Goal: Navigation & Orientation: Locate item on page

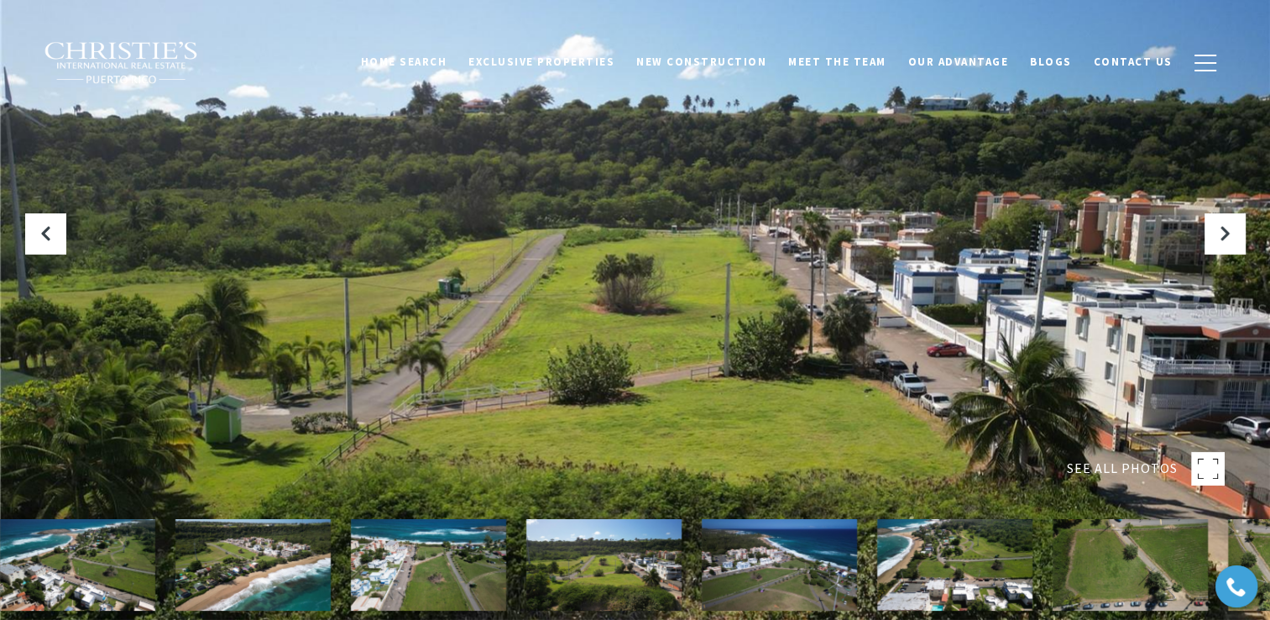
click at [805, 294] on div at bounding box center [635, 310] width 1270 height 620
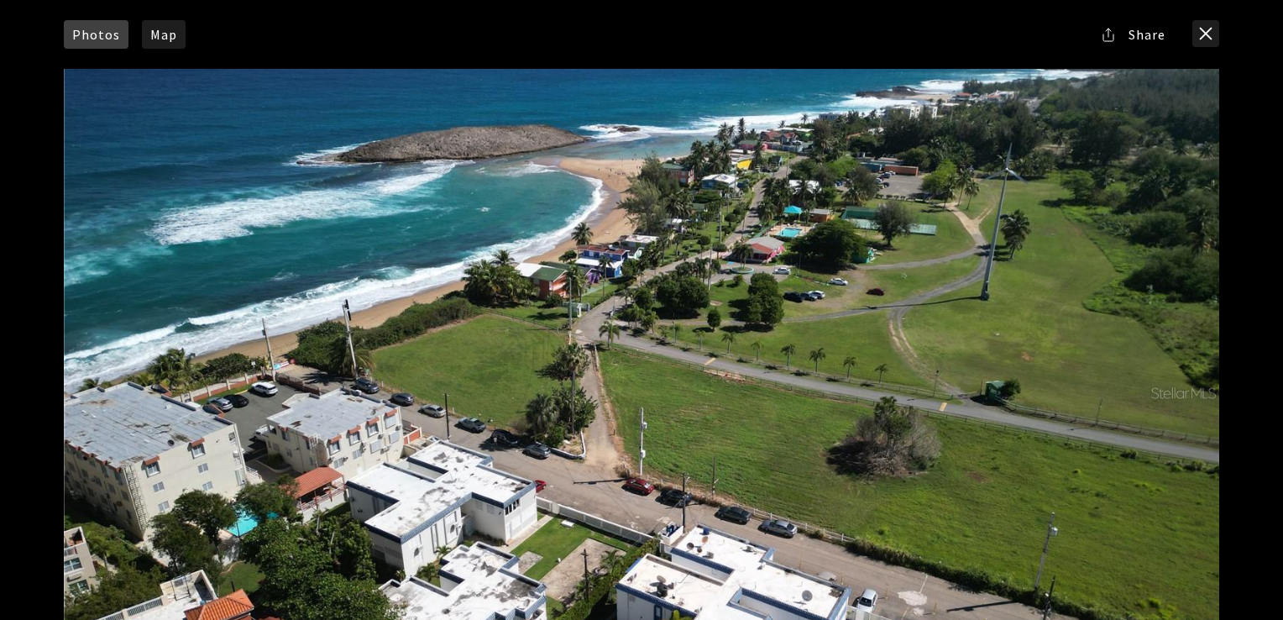
drag, startPoint x: 581, startPoint y: 394, endPoint x: 205, endPoint y: 386, distance: 376.2
click at [205, 386] on div at bounding box center [641, 392] width 1155 height 647
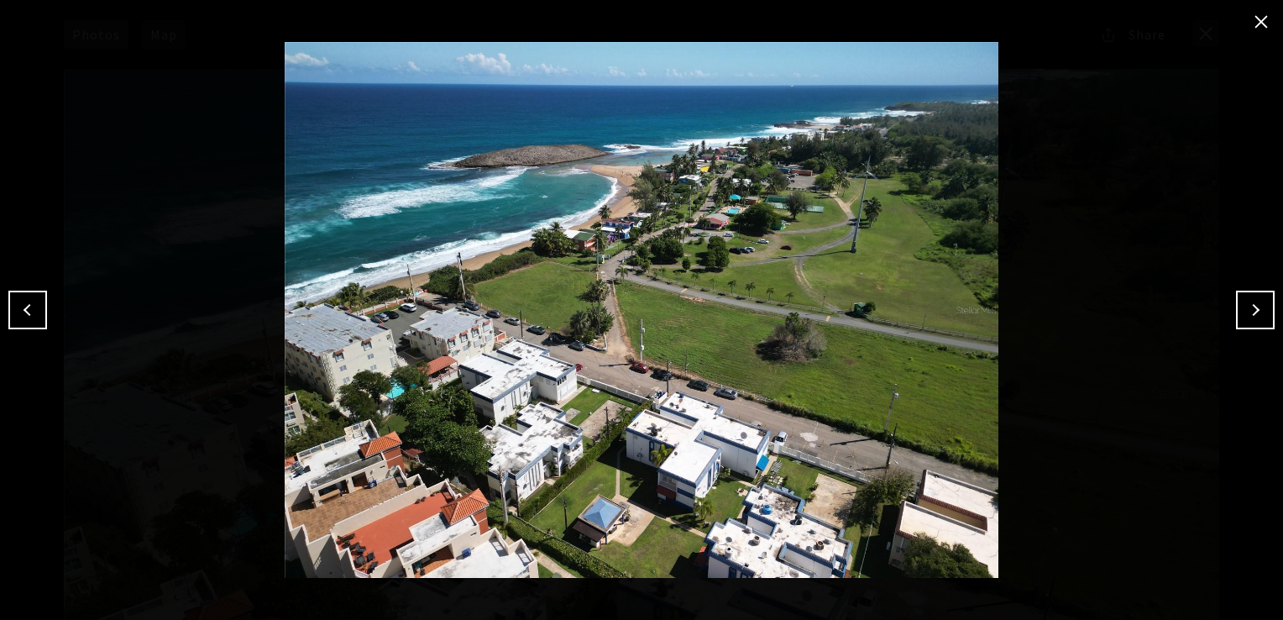
click at [1242, 311] on button "Next" at bounding box center [1255, 309] width 39 height 39
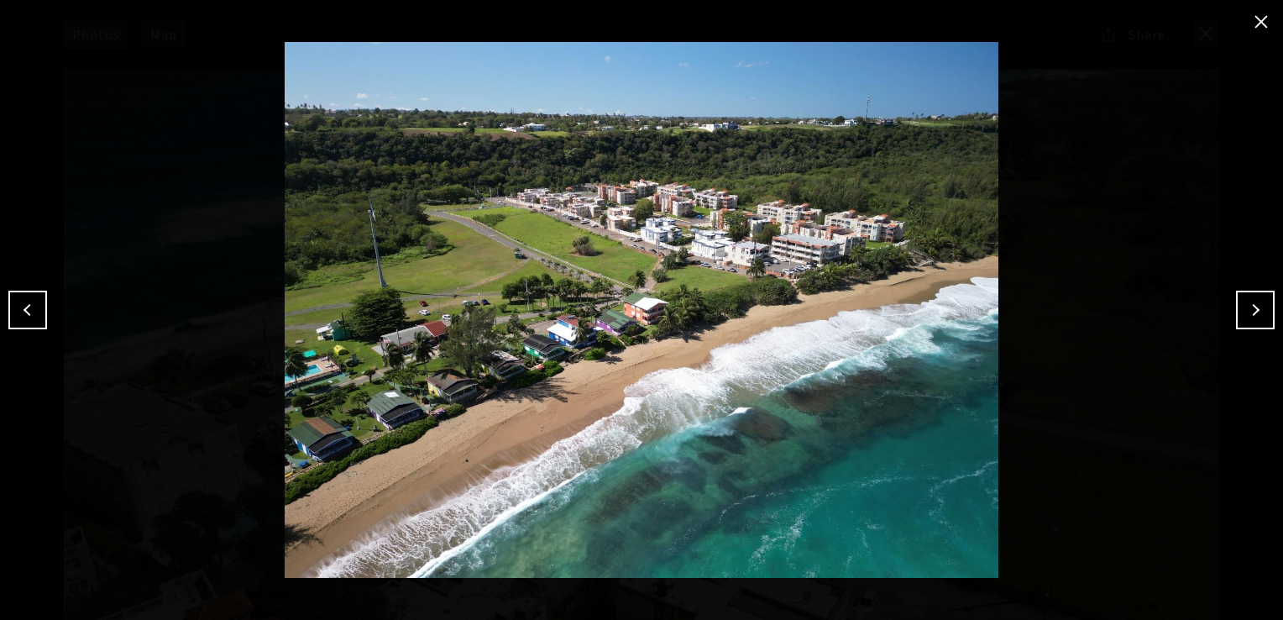
click at [1242, 311] on button "Next" at bounding box center [1255, 309] width 39 height 39
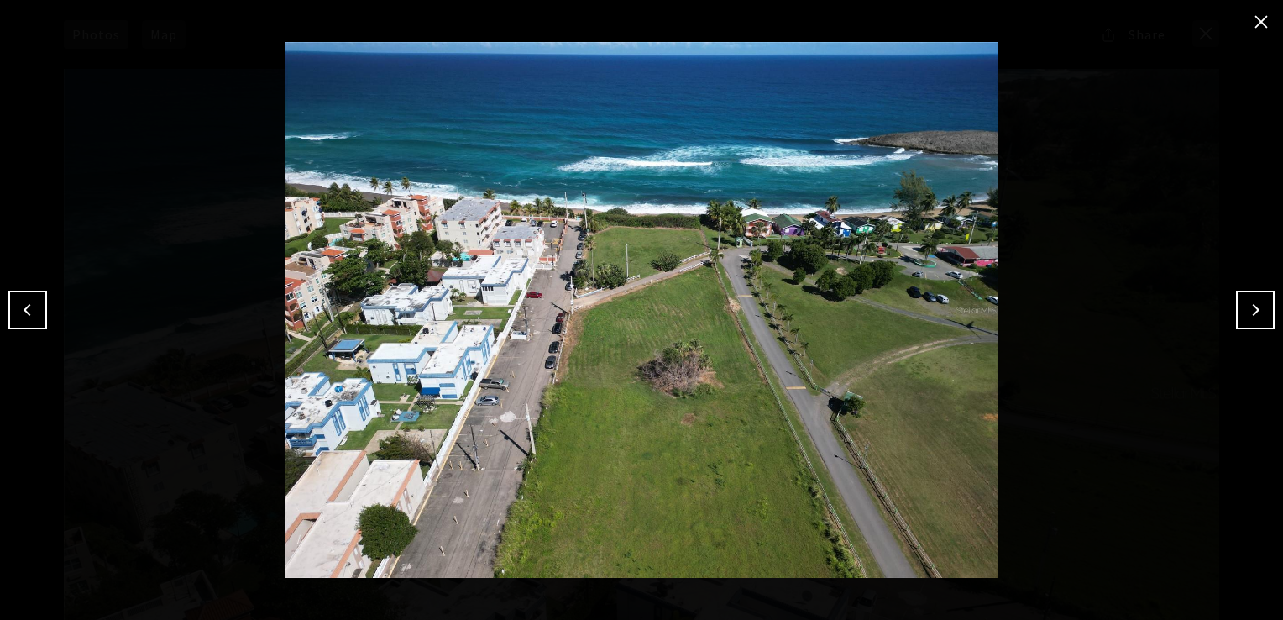
click at [1242, 311] on button "Next" at bounding box center [1255, 309] width 39 height 39
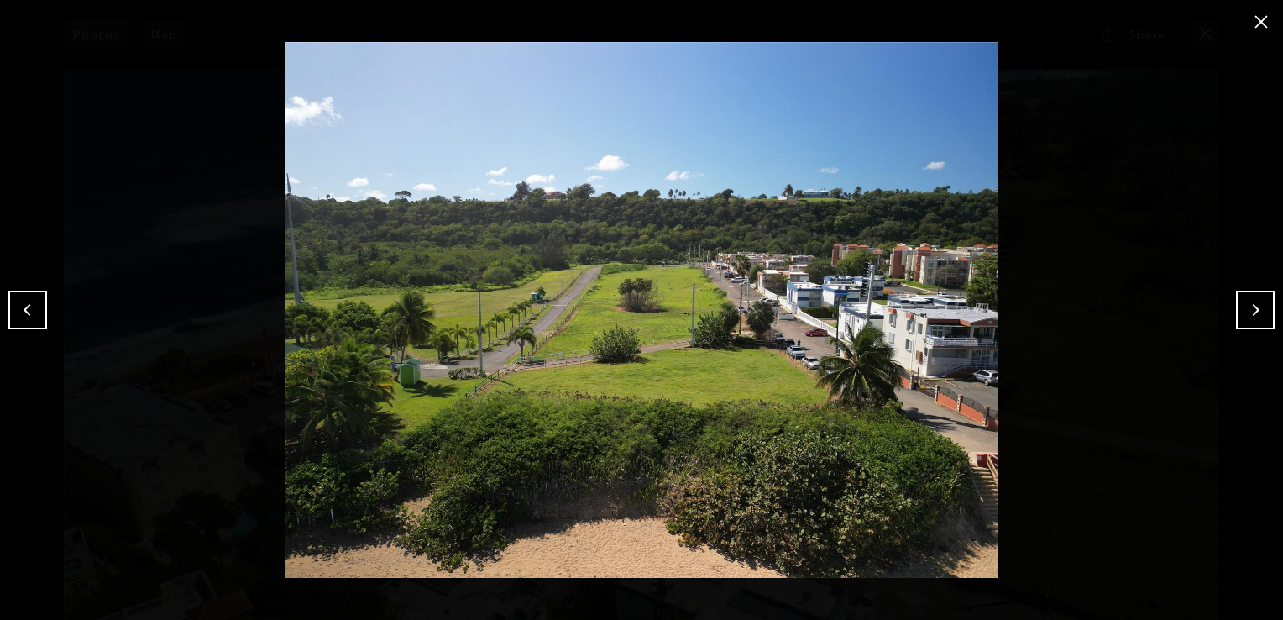
click at [1242, 311] on button "Next" at bounding box center [1255, 309] width 39 height 39
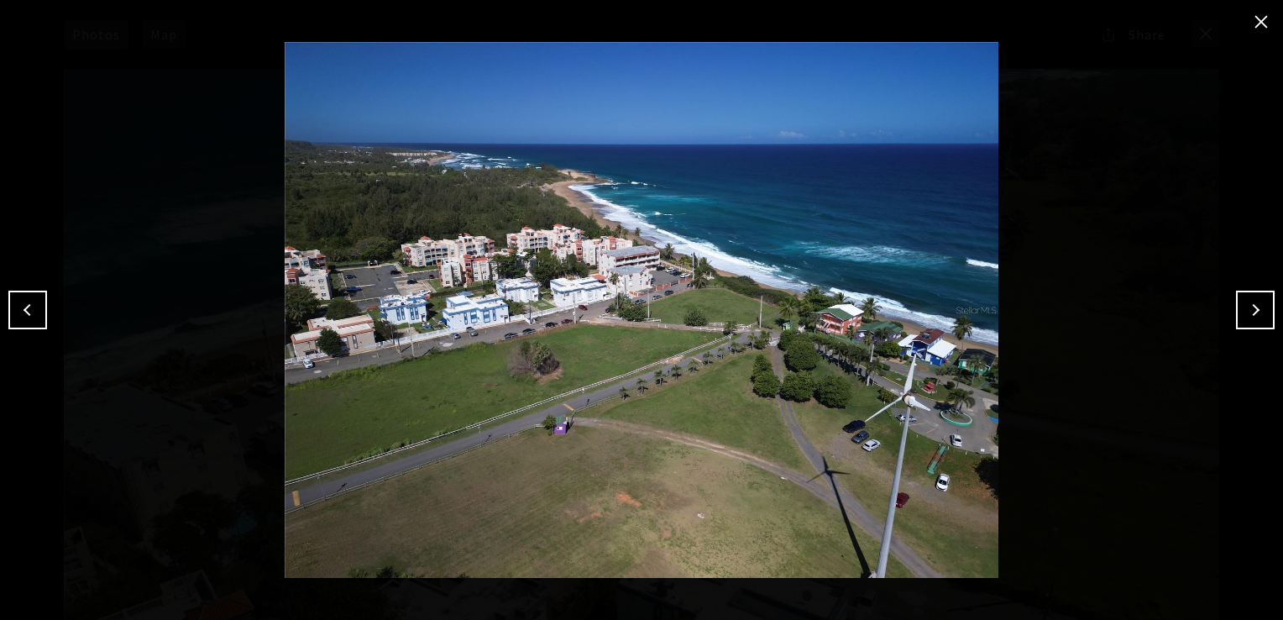
click at [1242, 311] on button "Next" at bounding box center [1255, 309] width 39 height 39
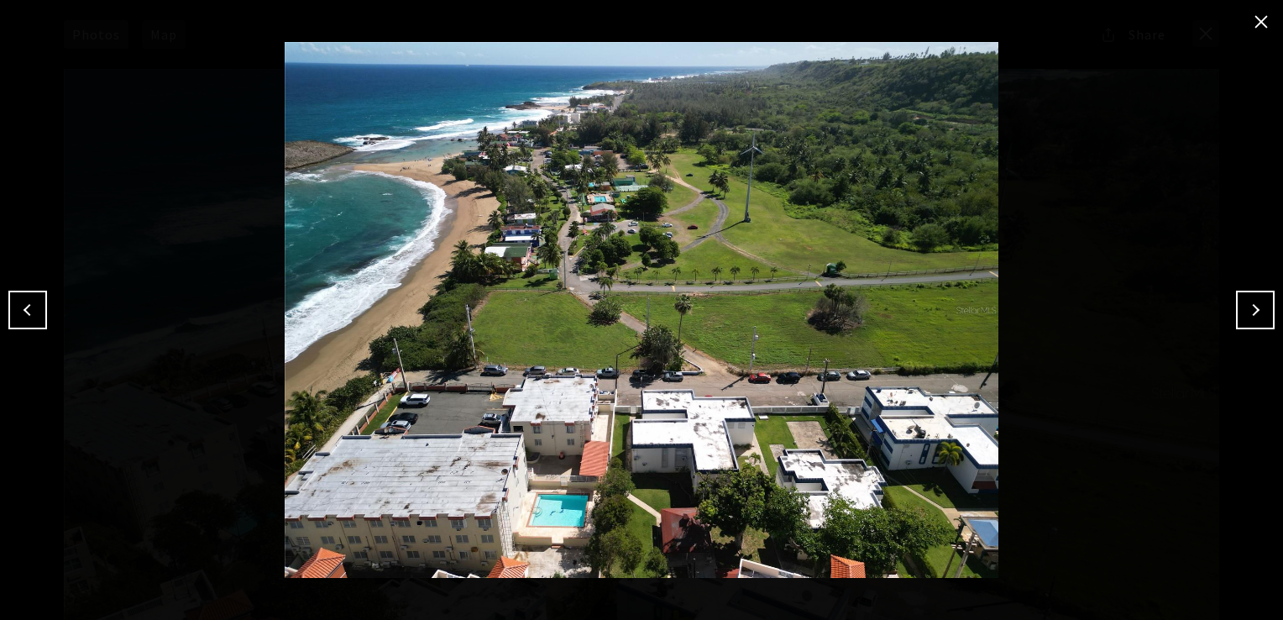
click at [1242, 311] on button "Next" at bounding box center [1255, 309] width 39 height 39
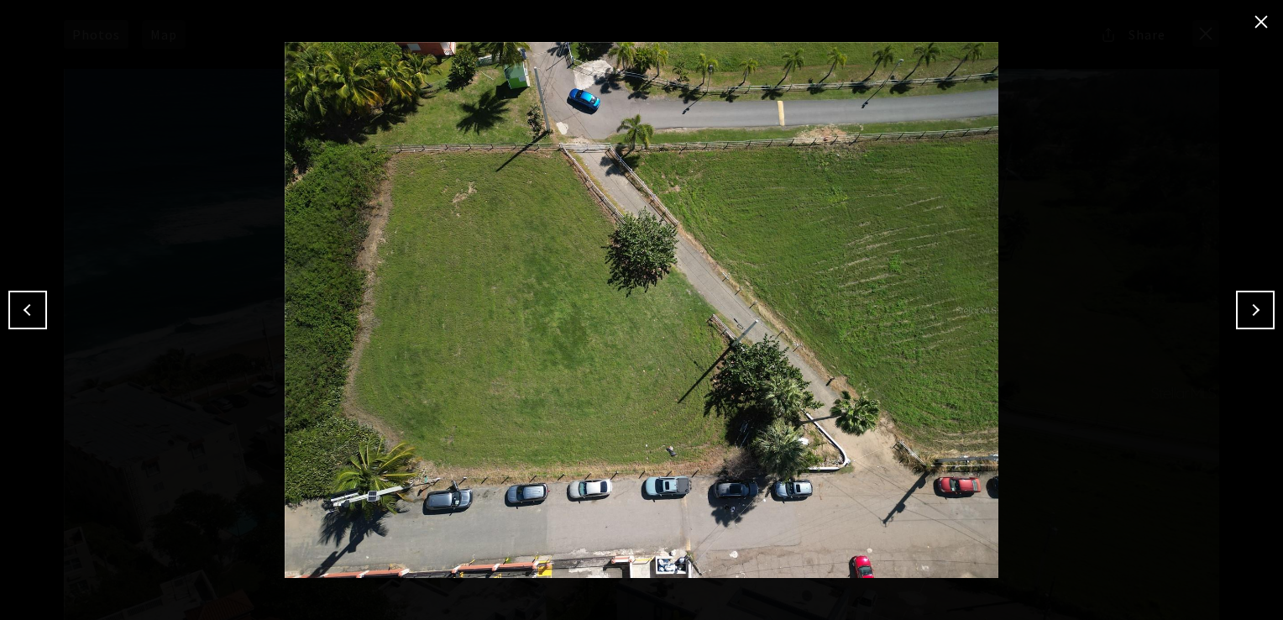
click at [1242, 311] on button "Next" at bounding box center [1255, 309] width 39 height 39
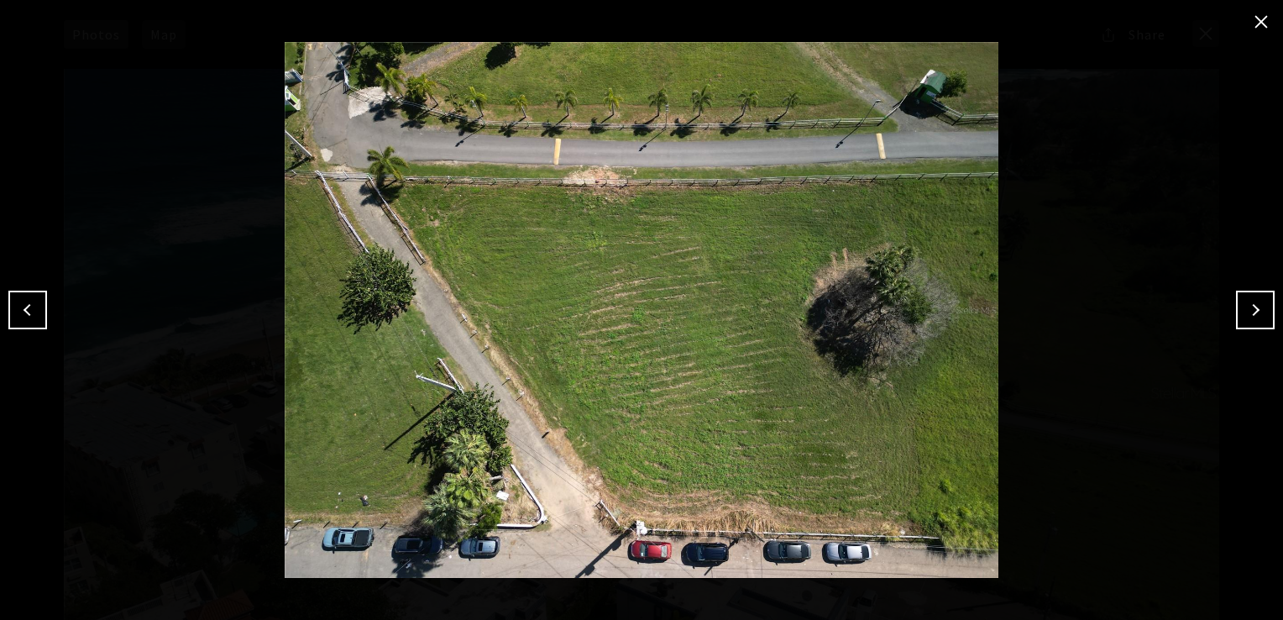
click at [1242, 313] on button "Next" at bounding box center [1255, 309] width 39 height 39
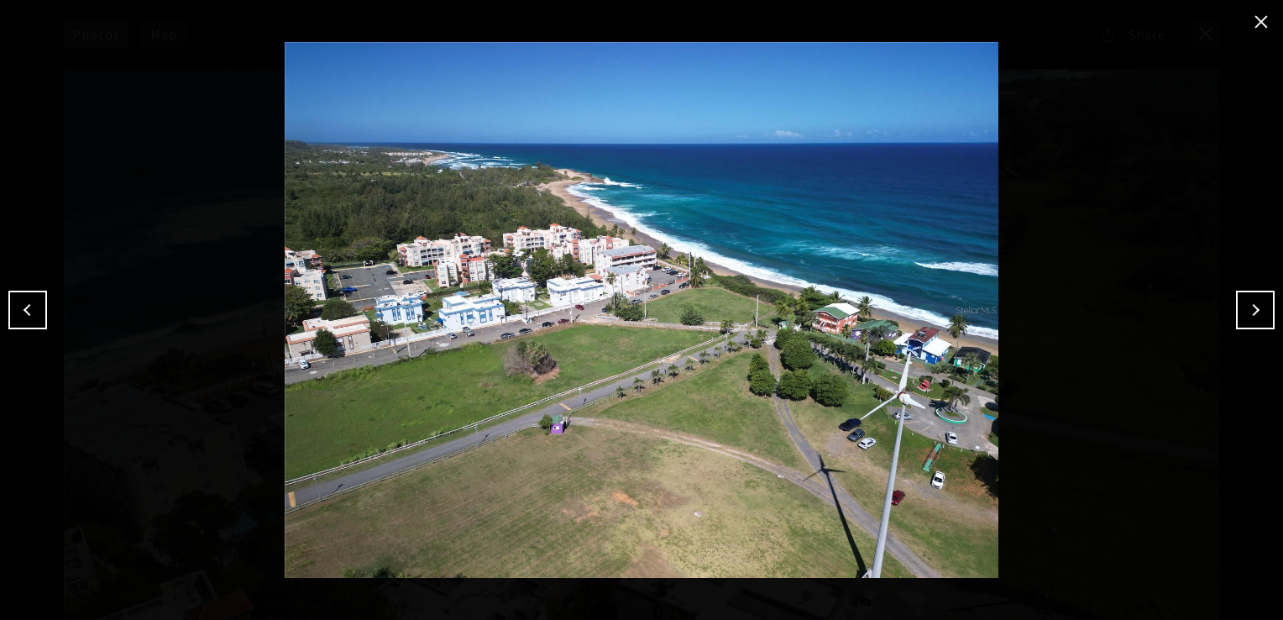
click at [1252, 24] on button "close modal" at bounding box center [1260, 21] width 27 height 27
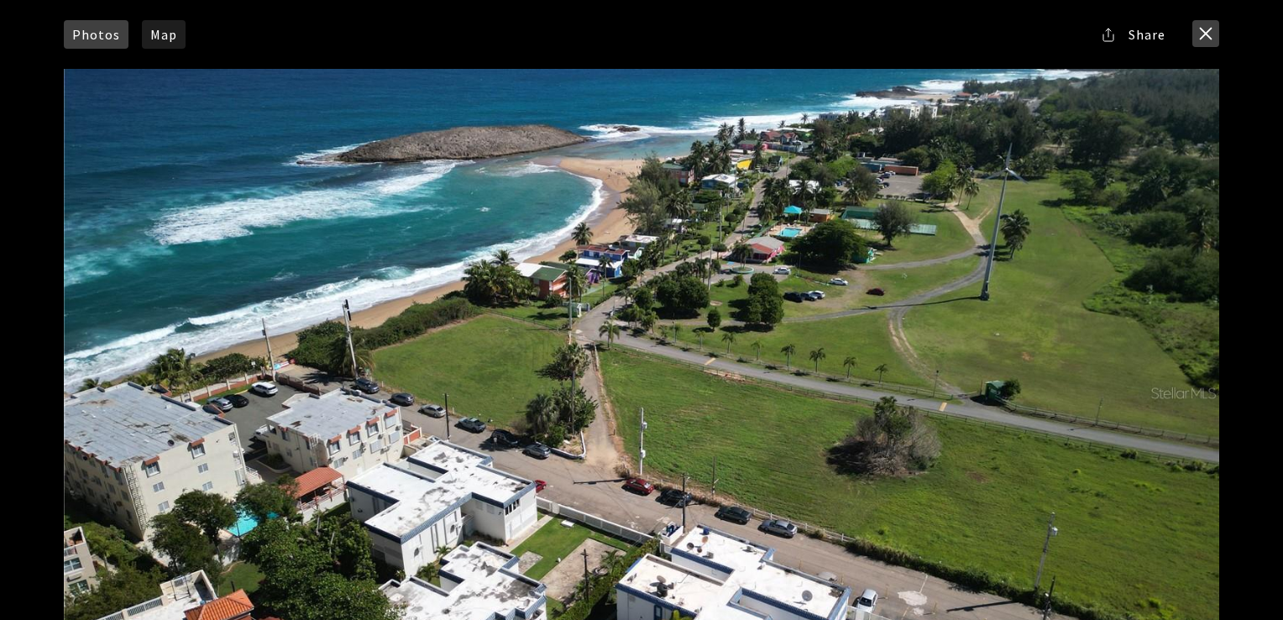
click at [1205, 36] on button "close modal" at bounding box center [1205, 33] width 27 height 27
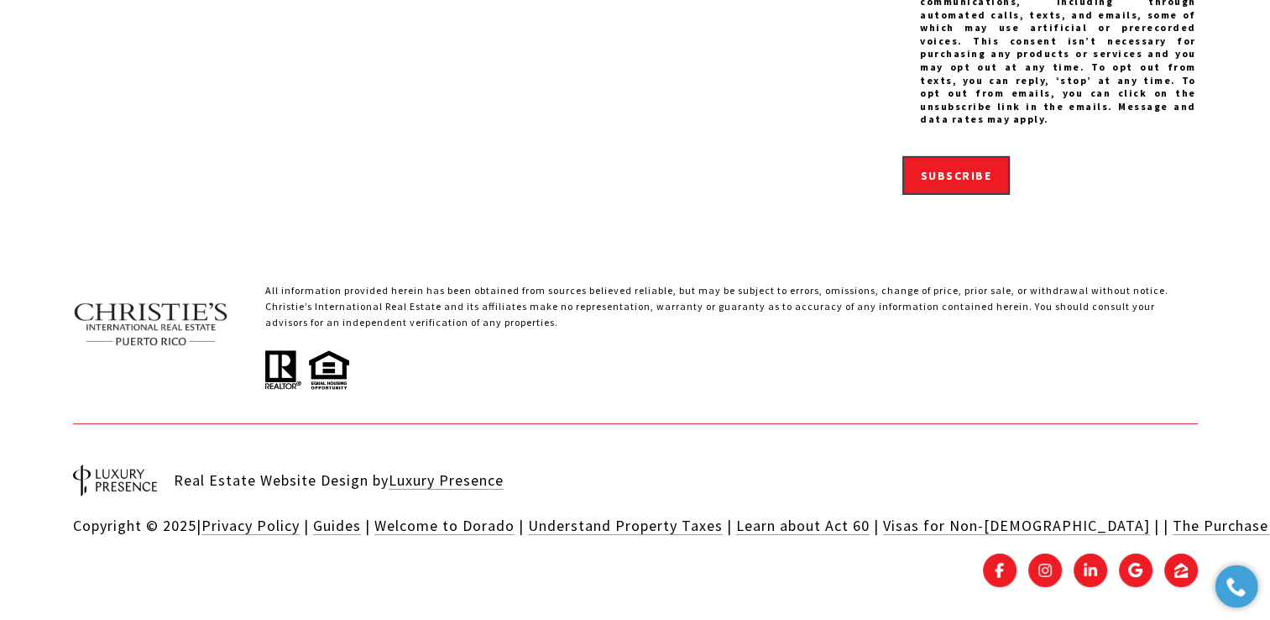
scroll to position [4728, 0]
